Goal: Check status

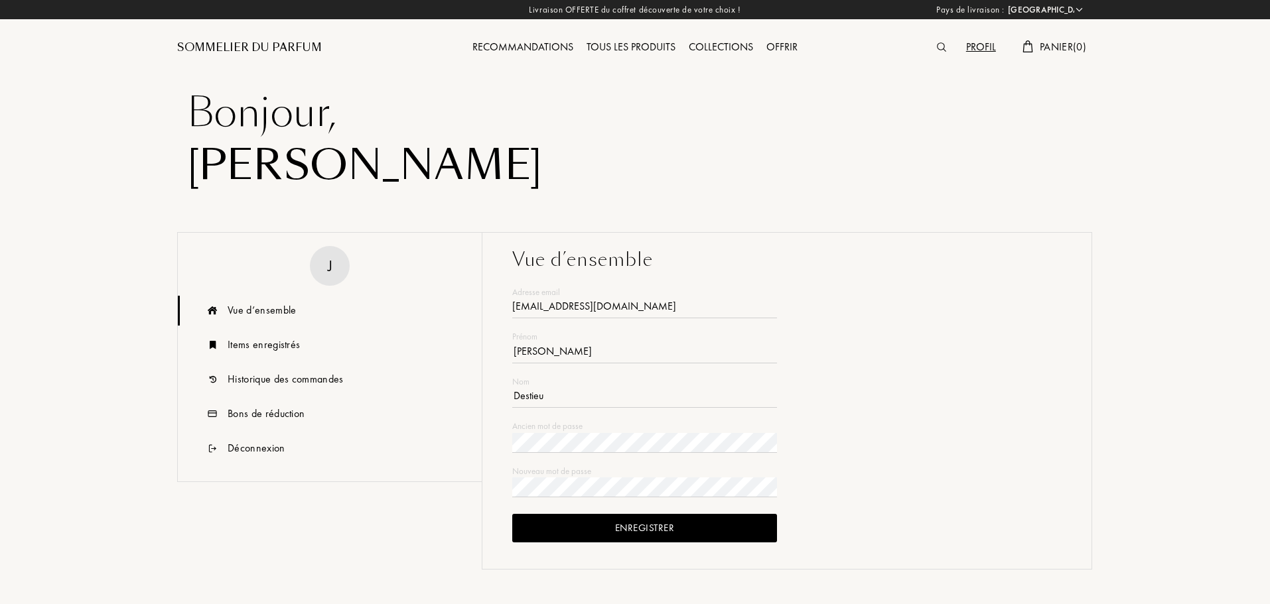
select select "FR"
click at [1071, 39] on div "Panier ( 0 )" at bounding box center [1054, 47] width 77 height 17
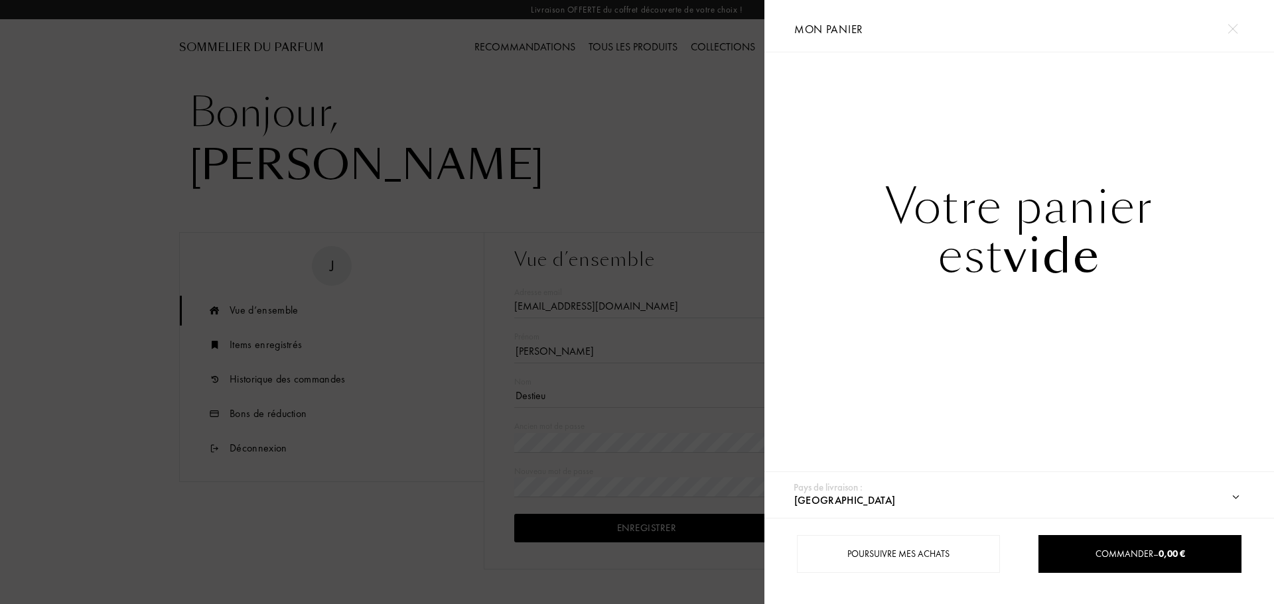
click at [534, 161] on div at bounding box center [382, 302] width 764 height 604
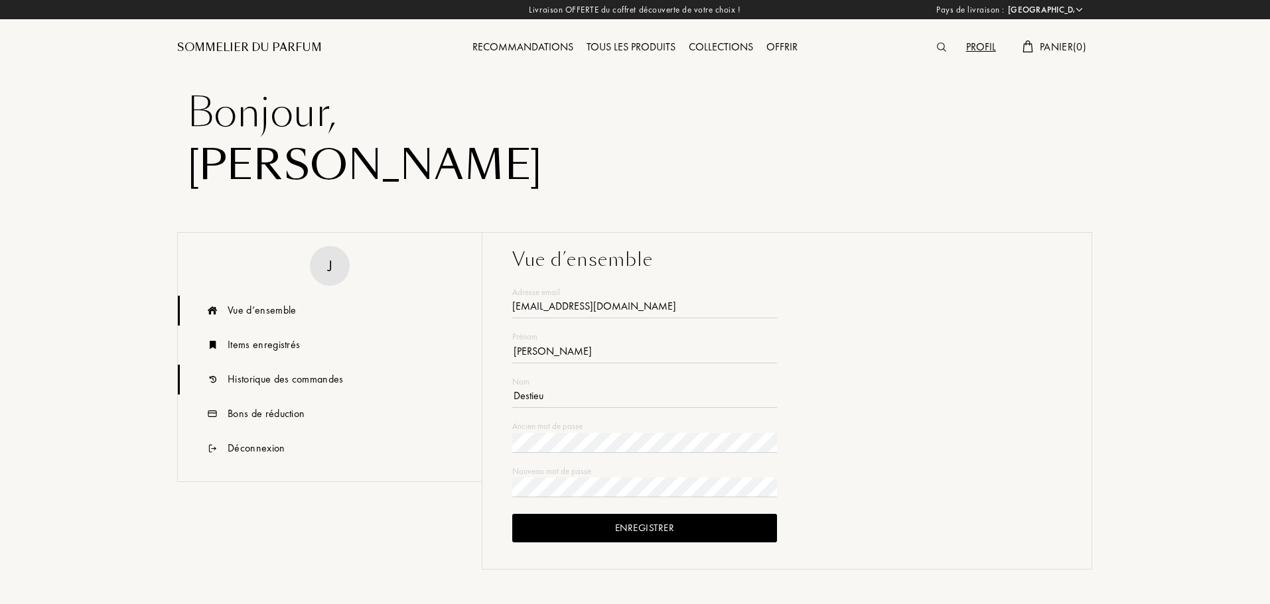
click at [279, 383] on div "Historique des commandes" at bounding box center [286, 380] width 116 height 16
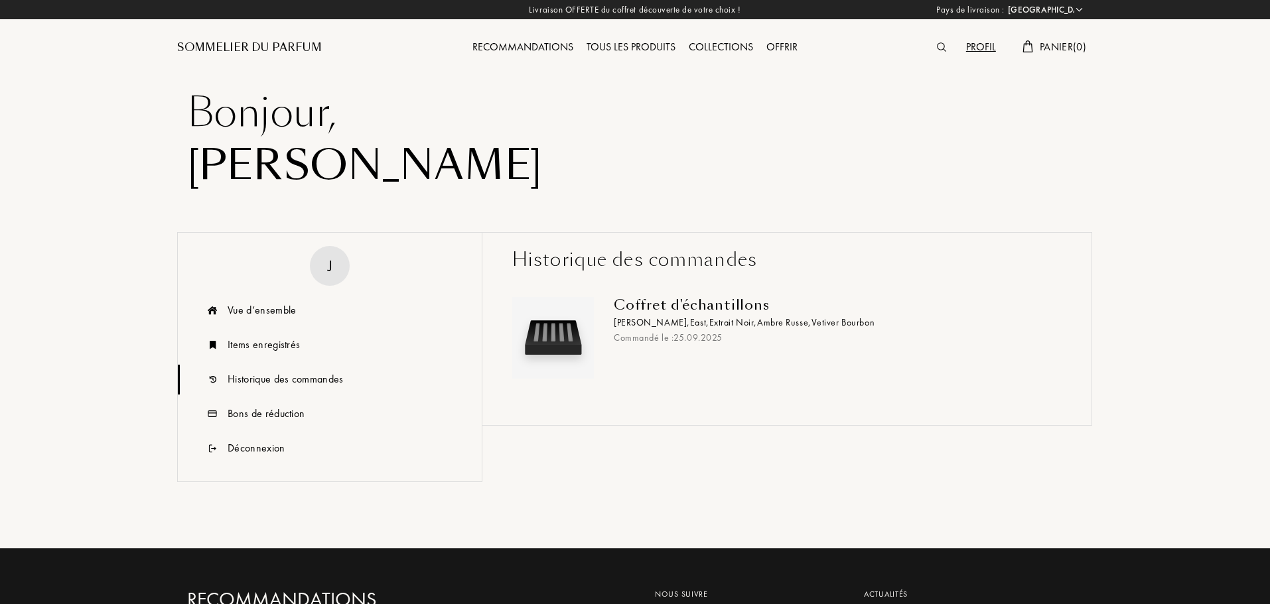
click at [776, 333] on div "Commandé le : 25 . 09 . 2025" at bounding box center [833, 338] width 438 height 14
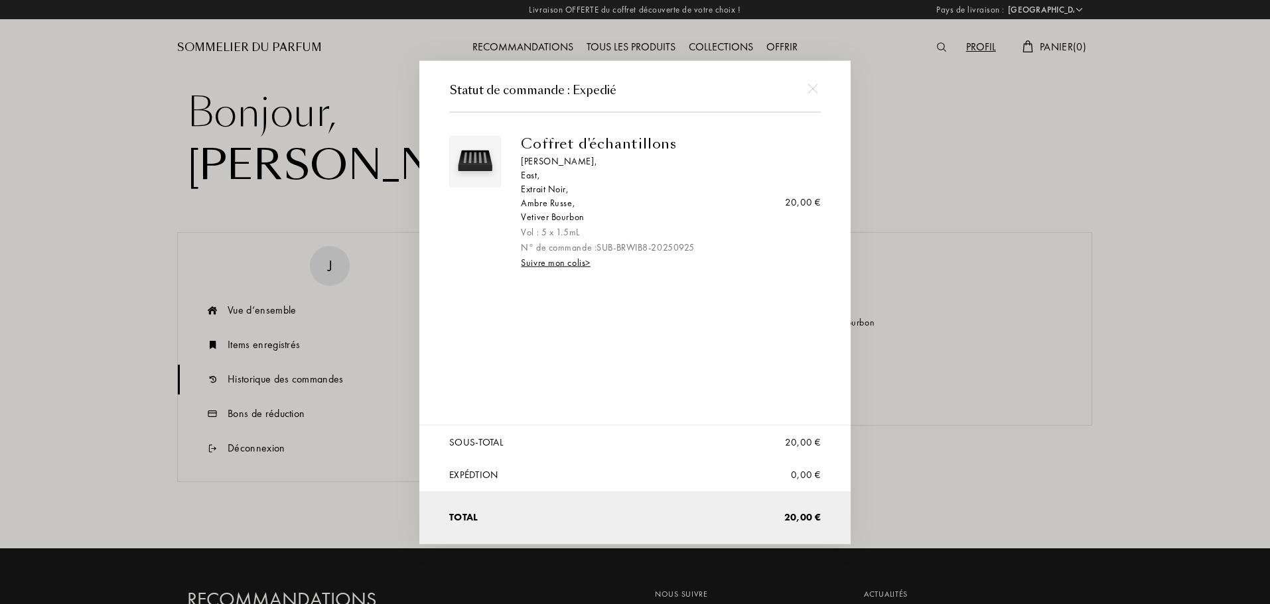
click at [577, 263] on link "Suivre mon colis >" at bounding box center [556, 262] width 70 height 12
click at [883, 169] on div at bounding box center [637, 302] width 1274 height 604
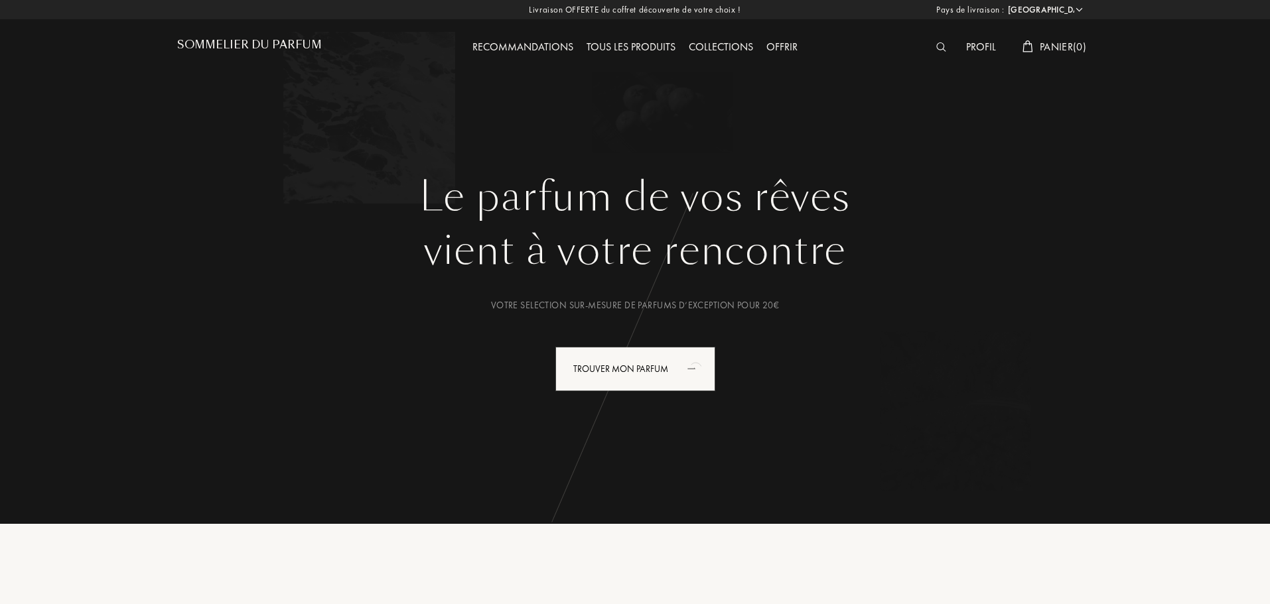
select select "FR"
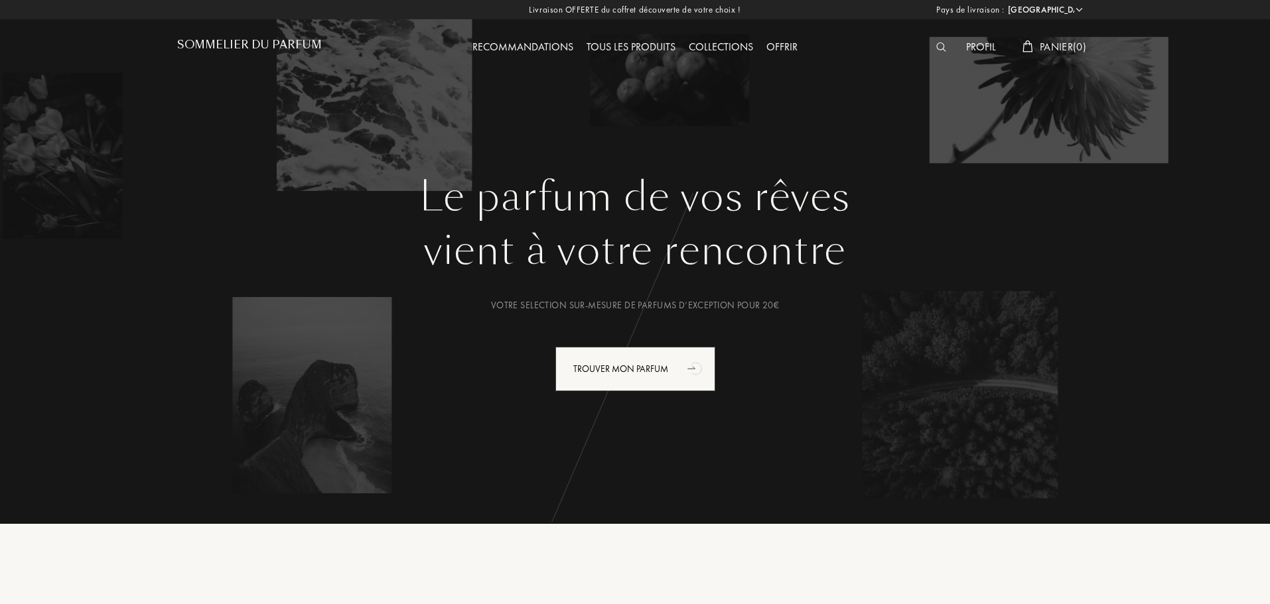
click at [937, 46] on img at bounding box center [941, 46] width 10 height 9
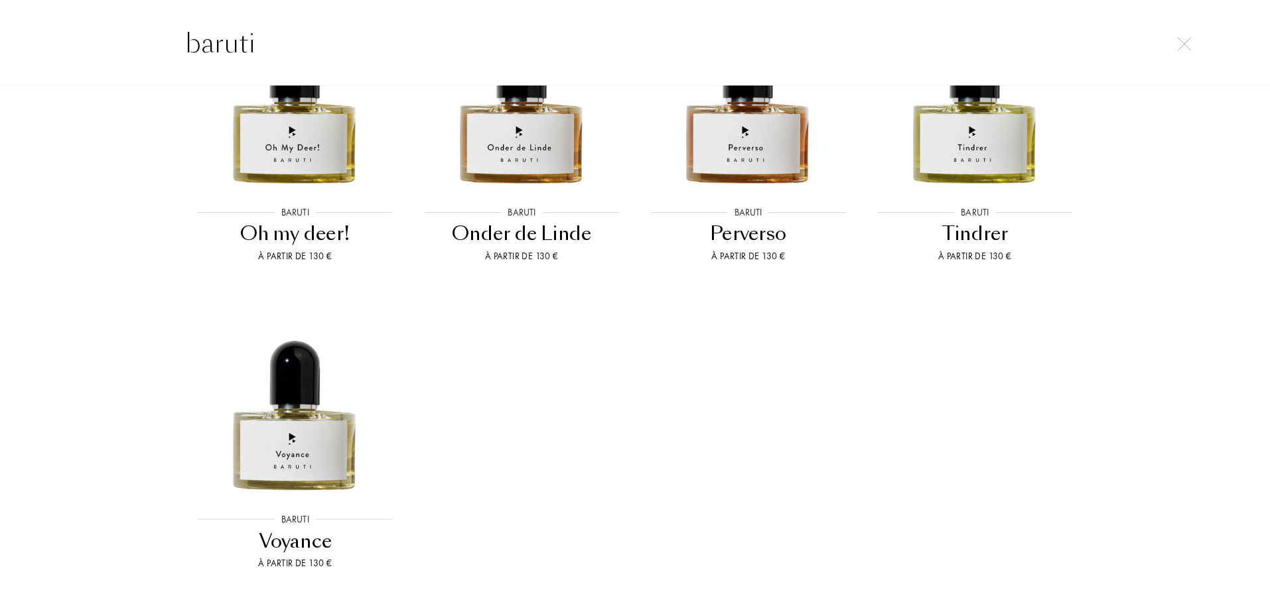
scroll to position [958, 0]
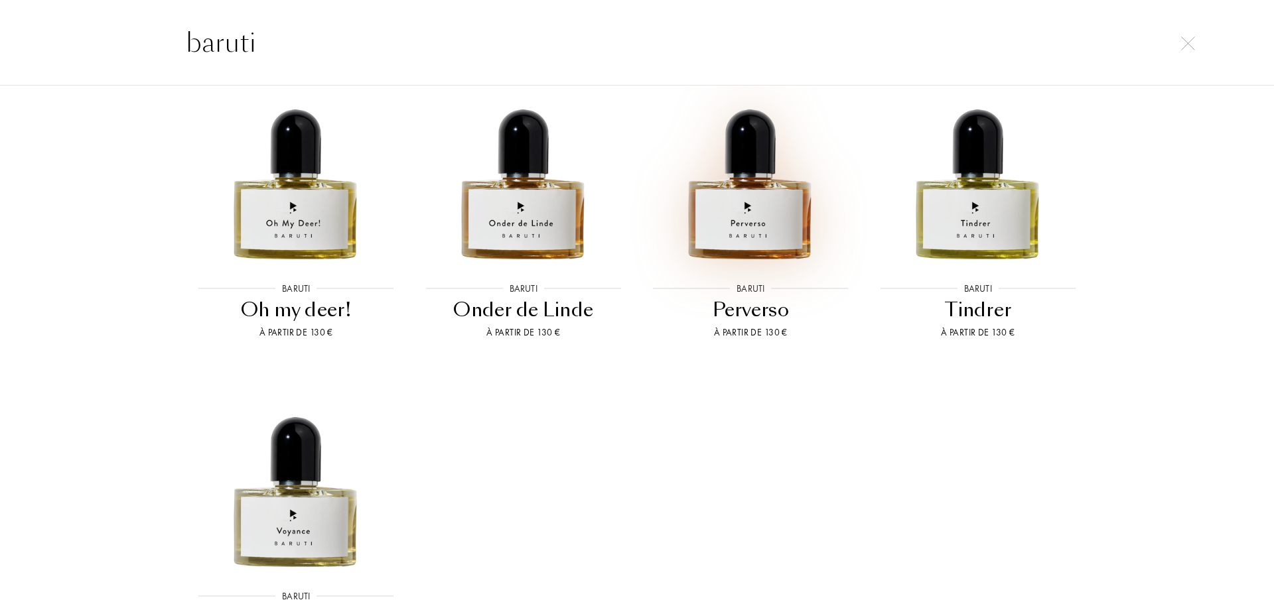
type input "baruti"
click at [752, 244] on img at bounding box center [750, 165] width 204 height 204
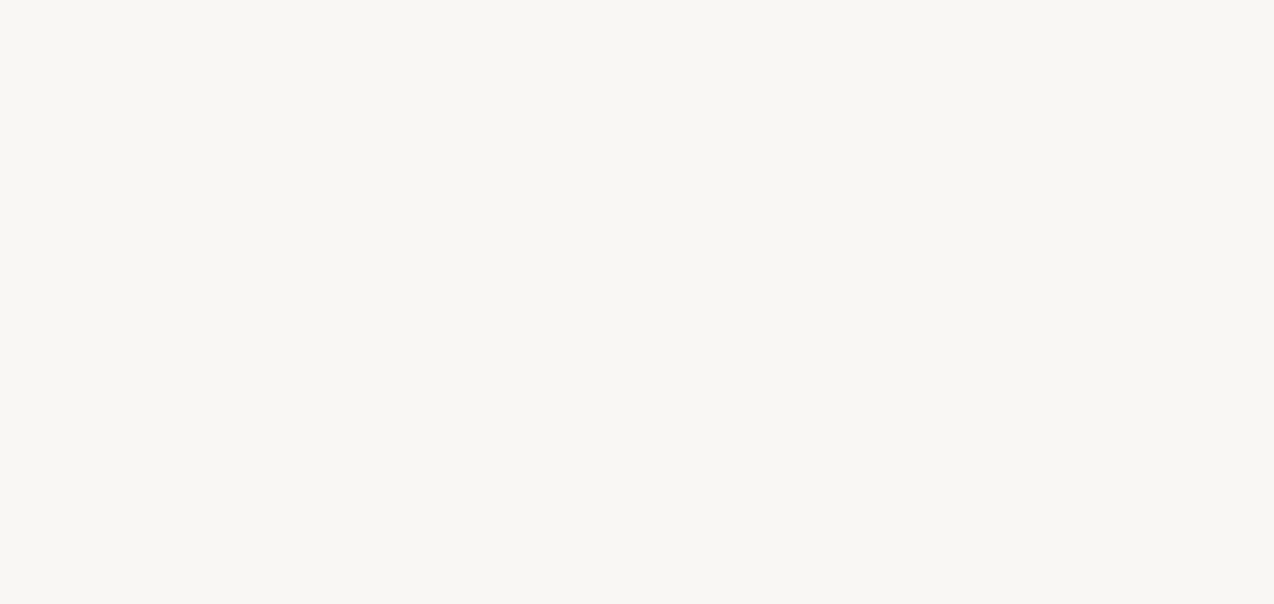
select select "FR"
